Goal: Find specific page/section: Find specific page/section

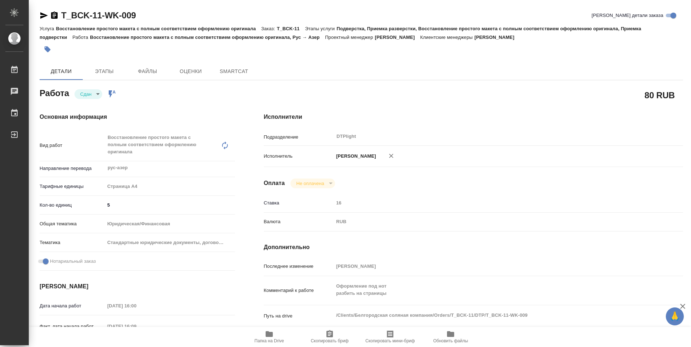
type textarea "x"
